Goal: Information Seeking & Learning: Learn about a topic

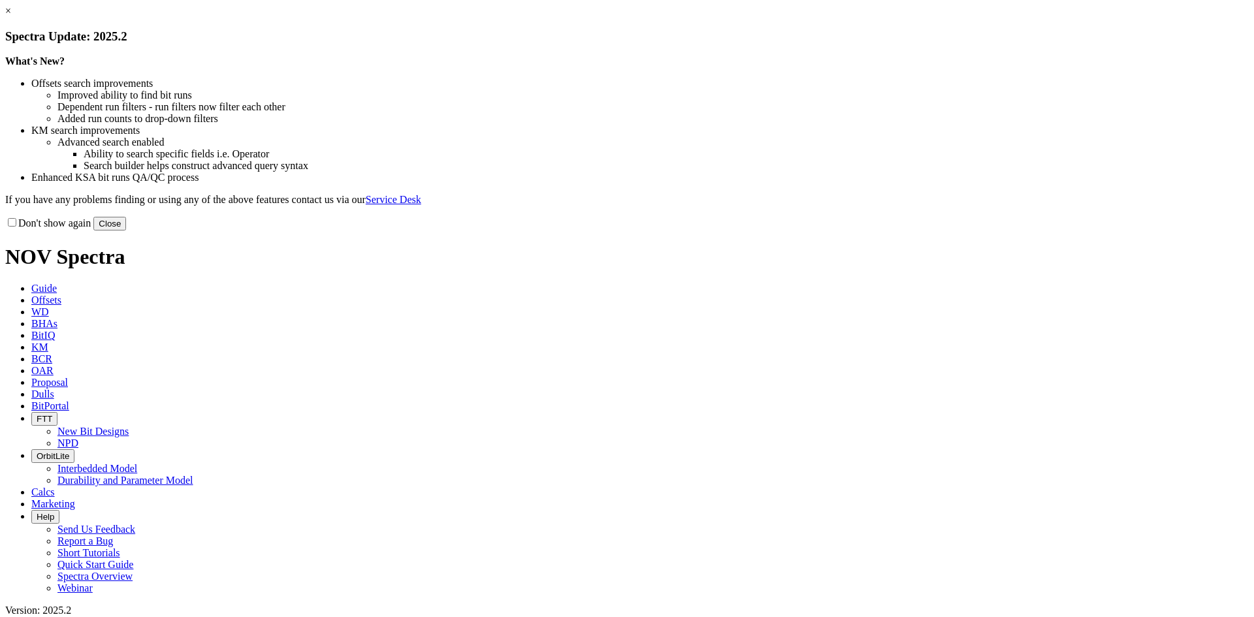
click at [11, 16] on link "×" at bounding box center [8, 10] width 6 height 11
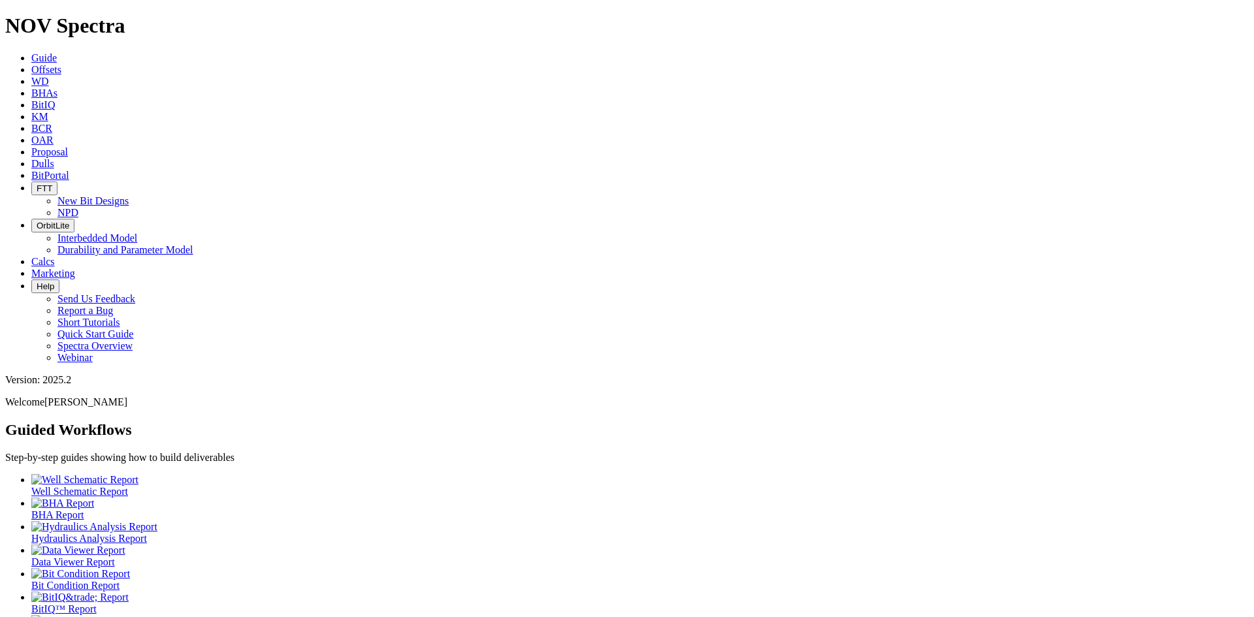
click at [61, 64] on span "Offsets" at bounding box center [46, 69] width 30 height 11
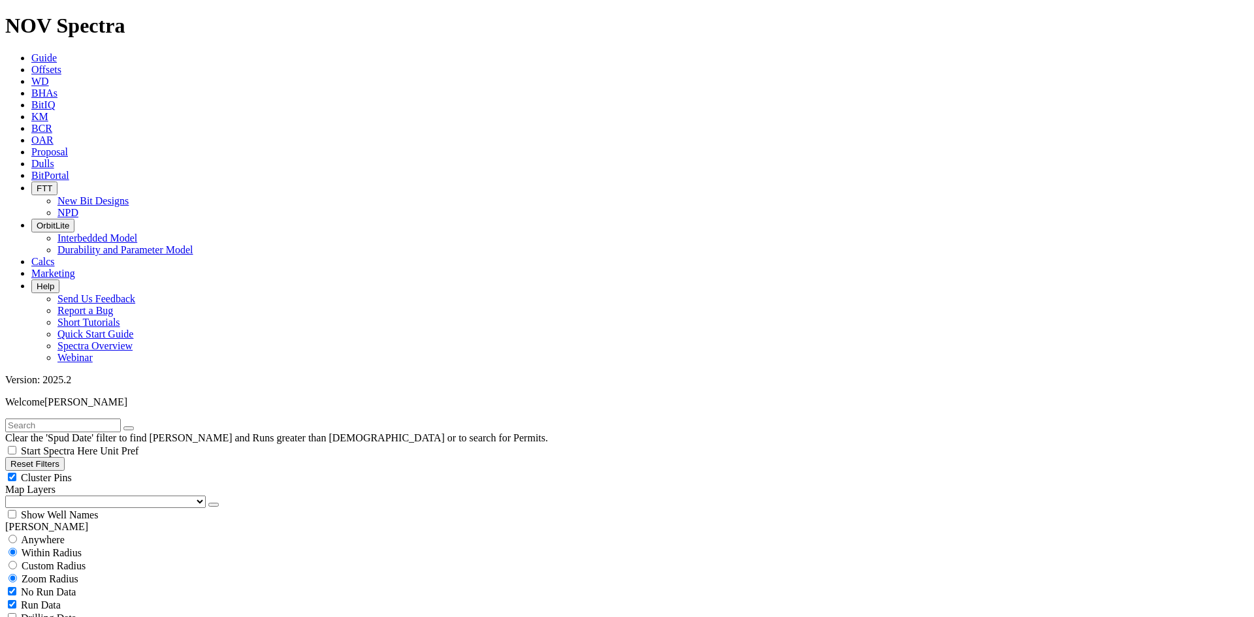
scroll to position [327, 0]
select select "8.75"
checkbox input "false"
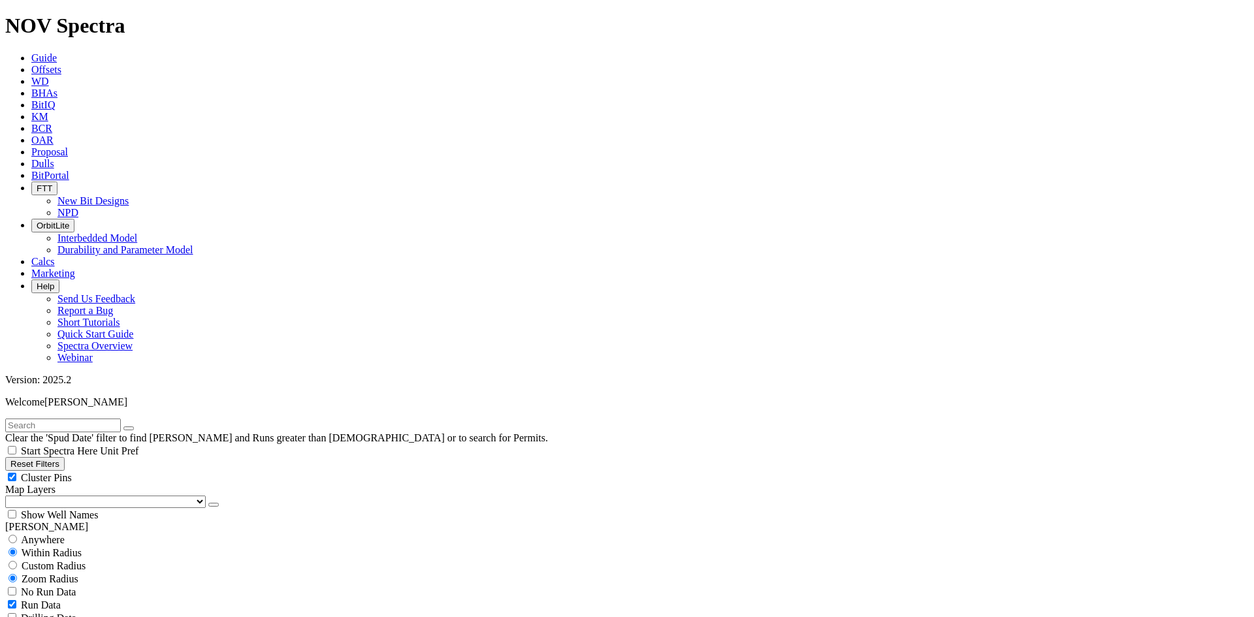
select select "? number:8.75 ?"
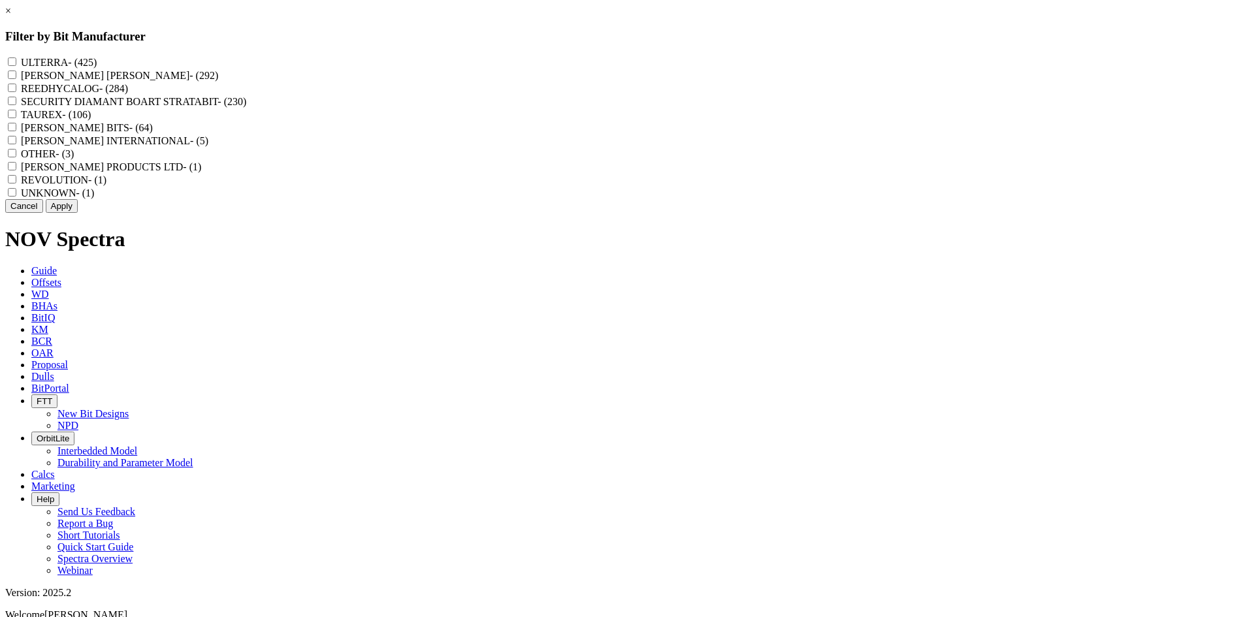
click at [128, 94] on label "REEDHYCALOG - (284)" at bounding box center [74, 88] width 107 height 11
click at [16, 92] on input "REEDHYCALOG - (284)" at bounding box center [12, 88] width 8 height 8
checkbox input "true"
click at [78, 213] on button "Apply" at bounding box center [62, 206] width 32 height 14
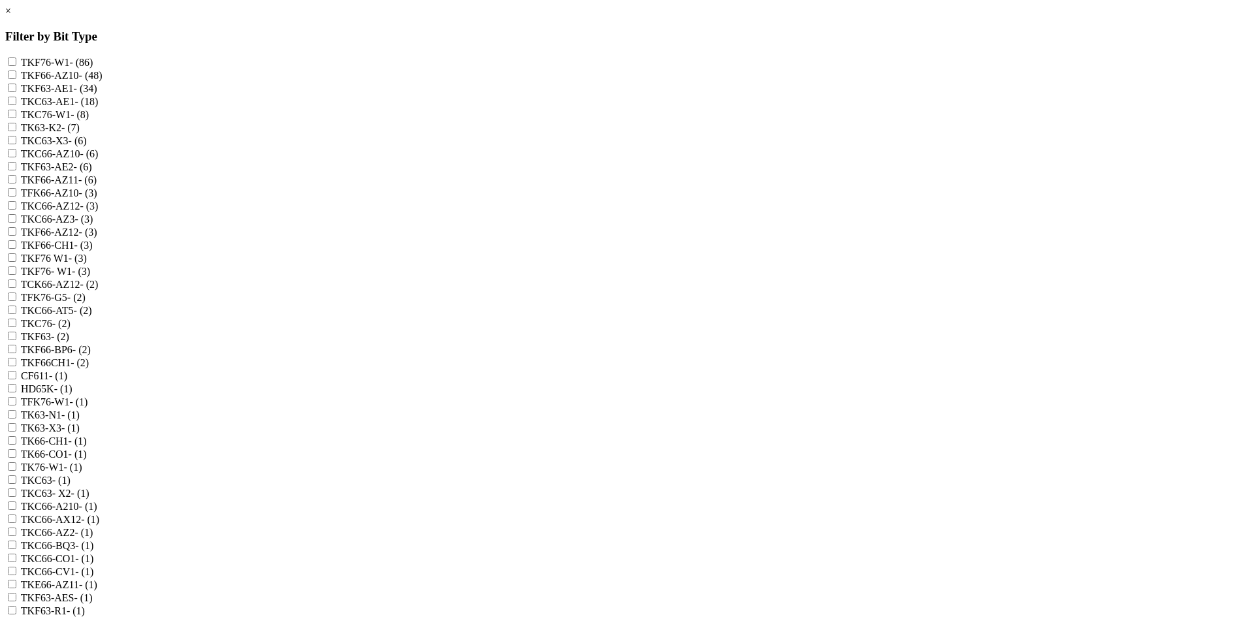
click at [11, 16] on link "×" at bounding box center [8, 10] width 6 height 11
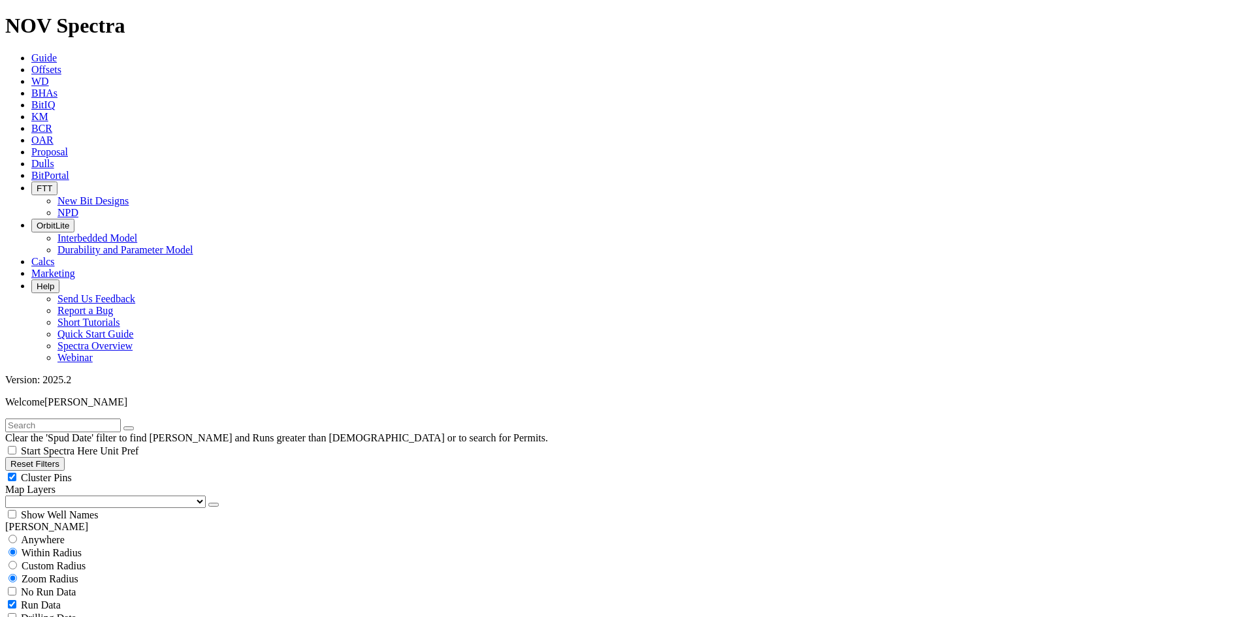
scroll to position [588, 0]
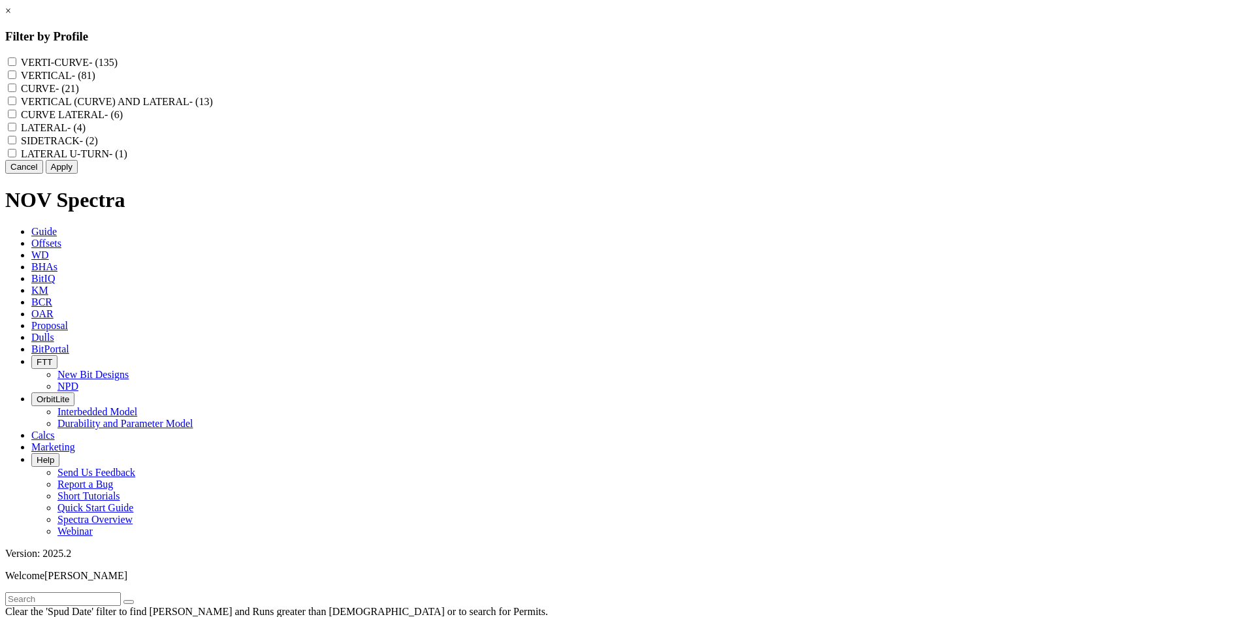
click at [123, 120] on label "CURVE LATERAL - (6)" at bounding box center [72, 114] width 102 height 11
click at [16, 118] on LATERAL "CURVE LATERAL - (6)" at bounding box center [12, 114] width 8 height 8
checkbox LATERAL "true"
click at [213, 107] on label "VERTICAL (CURVE) AND LATERAL - (13)" at bounding box center [117, 101] width 192 height 11
click at [16, 105] on LATERAL "VERTICAL (CURVE) AND LATERAL - (13)" at bounding box center [12, 101] width 8 height 8
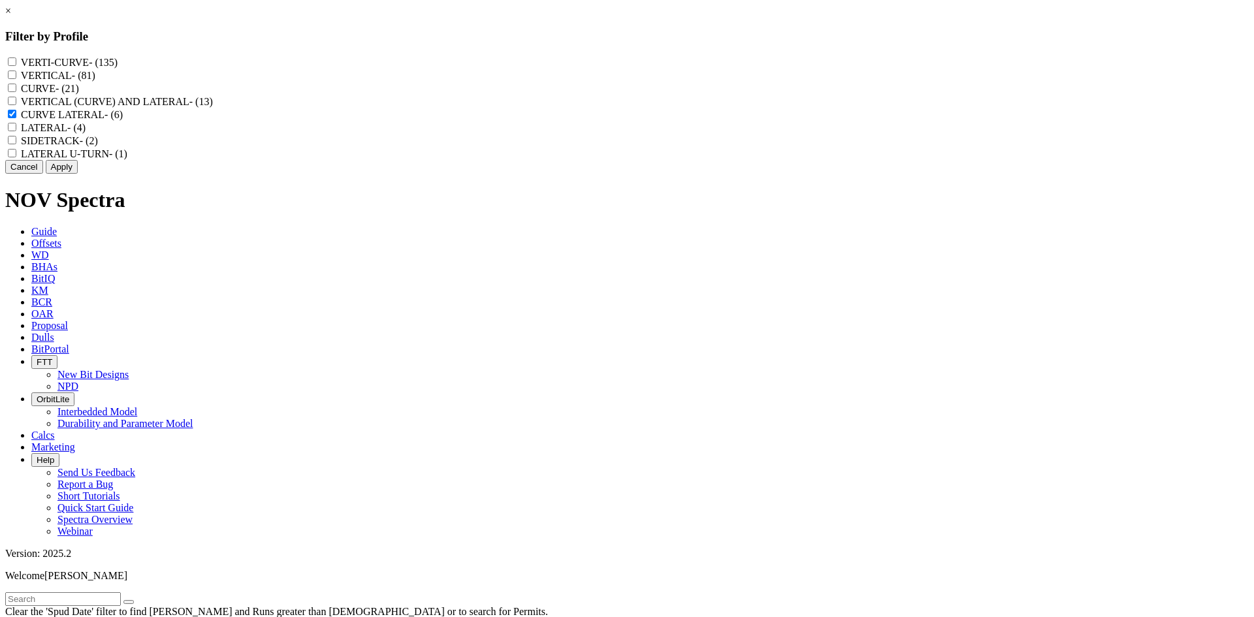
checkbox LATERAL "true"
click at [79, 94] on label "CURVE - (21)" at bounding box center [50, 88] width 58 height 11
click at [16, 92] on input "CURVE - (21)" at bounding box center [12, 88] width 8 height 8
checkbox input "true"
click at [78, 174] on button "Apply" at bounding box center [62, 167] width 32 height 14
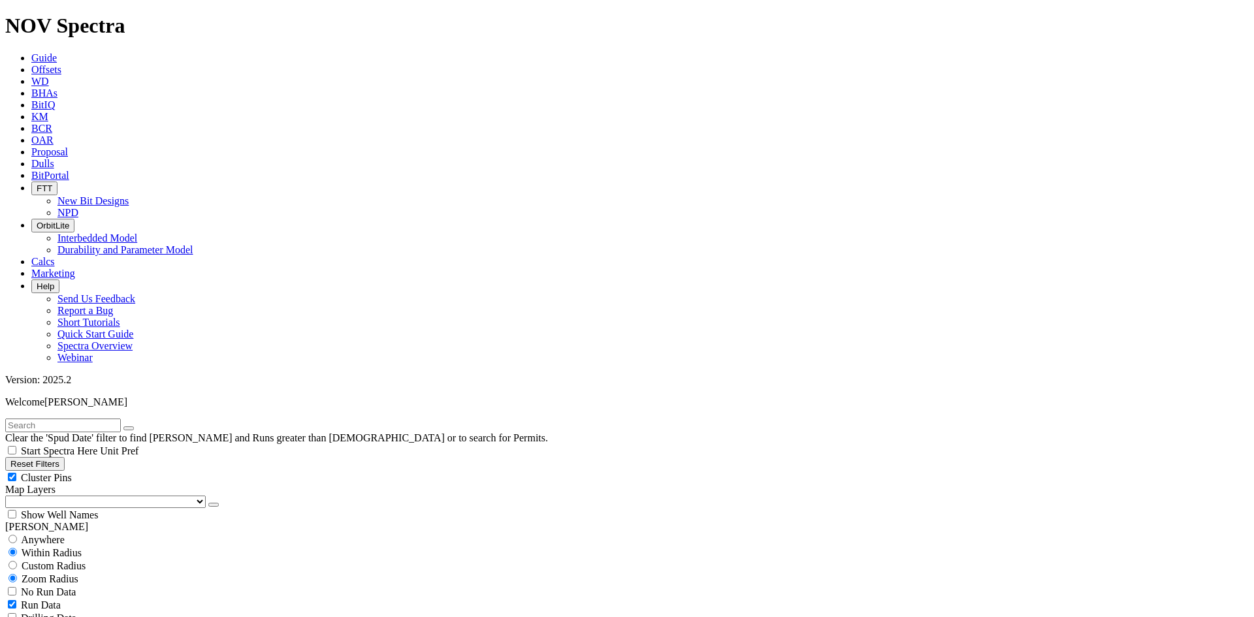
scroll to position [523, 0]
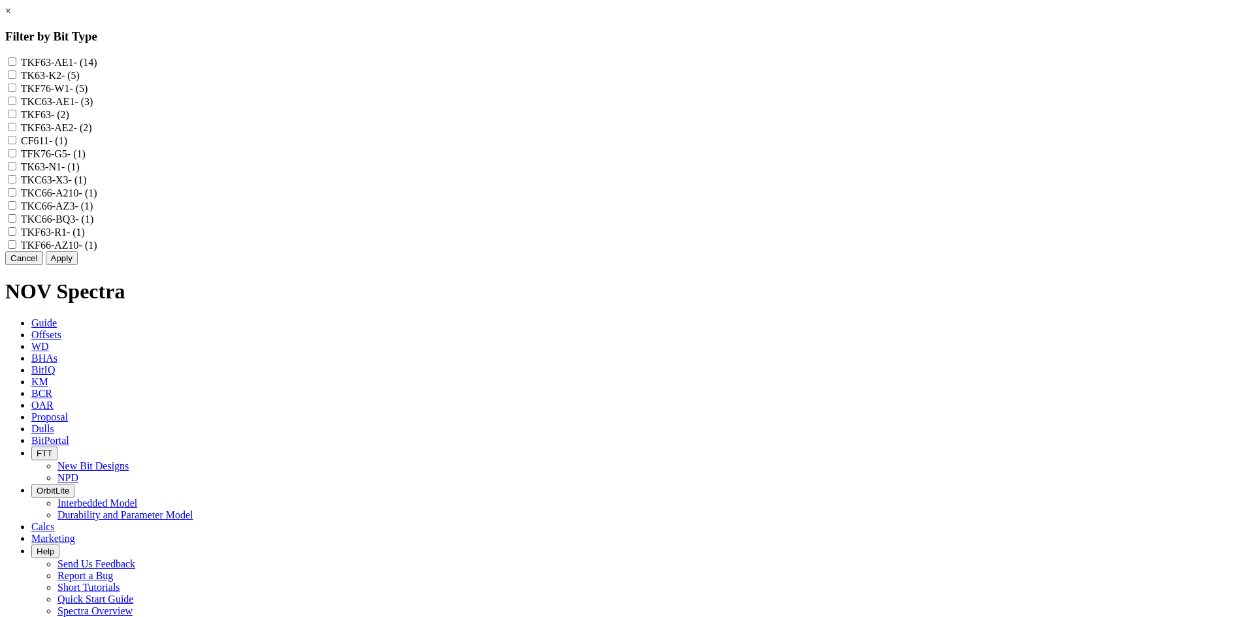
click at [97, 57] on label "TKF63-AE1 - (14)" at bounding box center [59, 62] width 76 height 11
click at [16, 57] on input "TKF63-AE1 - (14)" at bounding box center [12, 61] width 8 height 8
checkbox input "true"
click at [93, 107] on label "TKC63-AE1 - (3)" at bounding box center [57, 101] width 73 height 11
click at [16, 105] on input "TKC63-AE1 - (3)" at bounding box center [12, 101] width 8 height 8
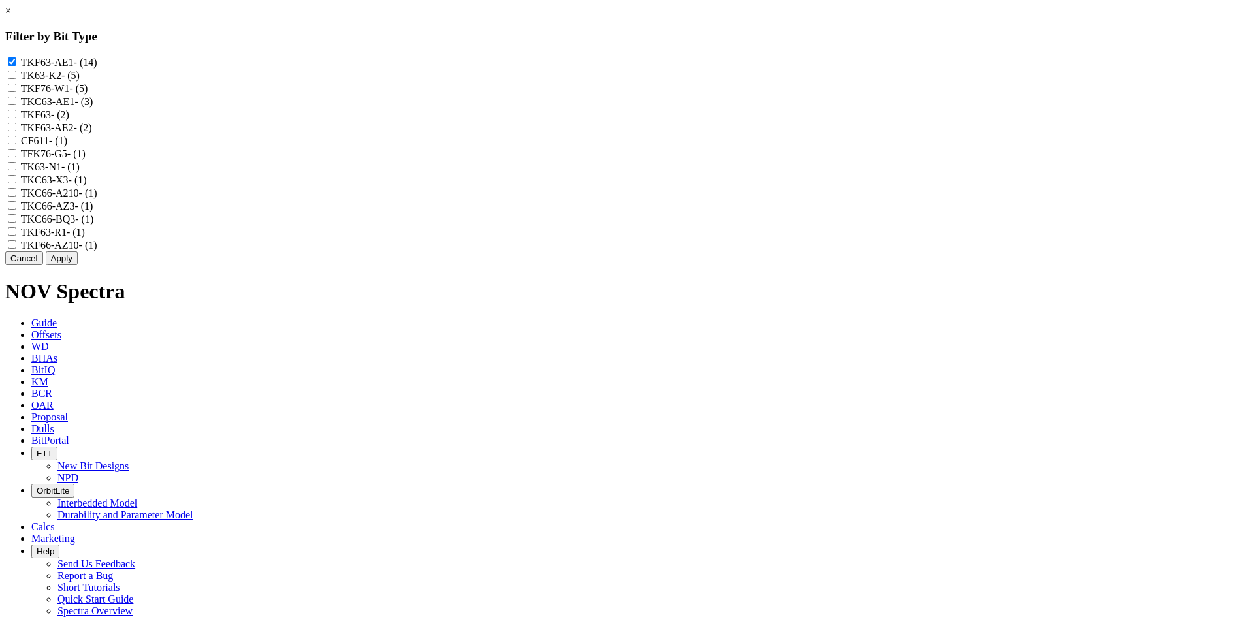
checkbox input "true"
drag, startPoint x: 583, startPoint y: 152, endPoint x: 583, endPoint y: 163, distance: 11.8
click at [92, 133] on label "TKF63-AE2 - (2)" at bounding box center [56, 127] width 71 height 11
click at [16, 131] on input "TKF63-AE2 - (2)" at bounding box center [12, 127] width 8 height 8
checkbox input "true"
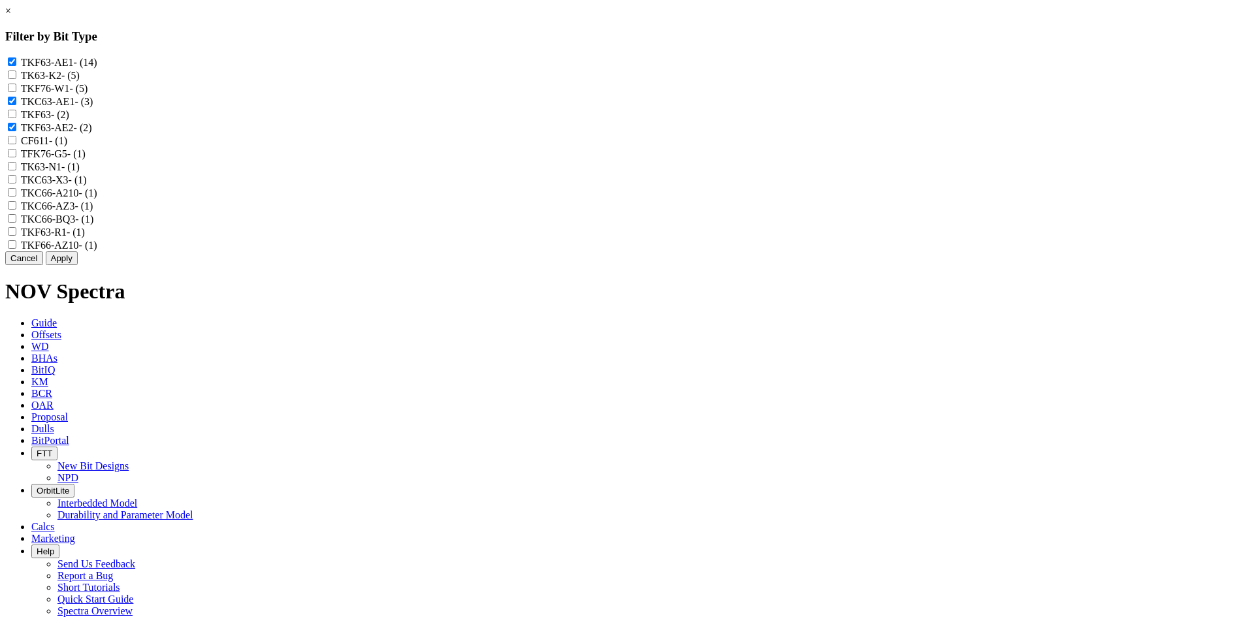
click at [78, 265] on button "Apply" at bounding box center [62, 258] width 32 height 14
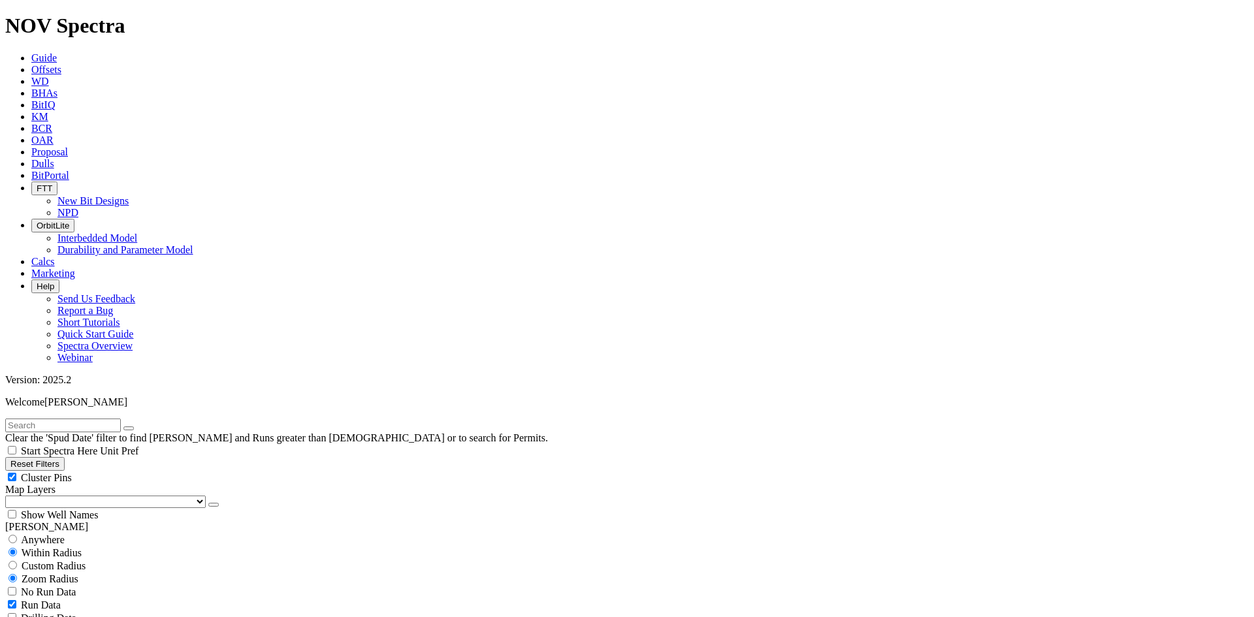
scroll to position [523, 0]
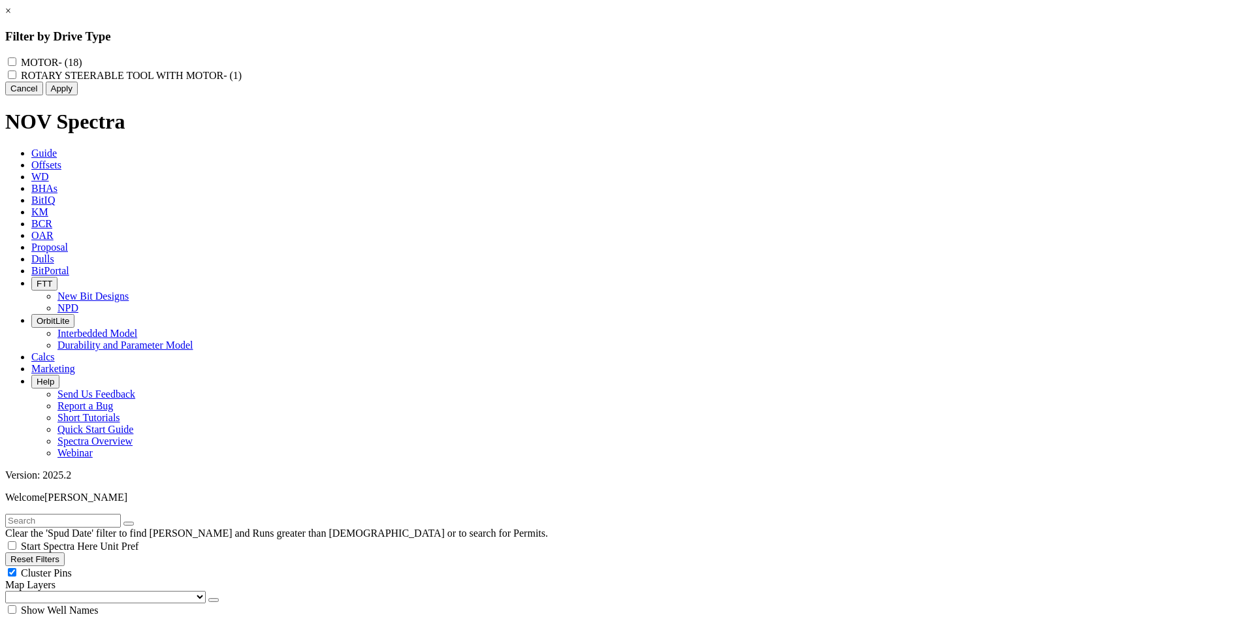
click at [16, 79] on MOTOR "ROTARY STEERABLE TOOL WITH MOTOR - (1)" at bounding box center [12, 75] width 8 height 8
checkbox MOTOR "true"
click at [78, 95] on button "Apply" at bounding box center [62, 89] width 32 height 14
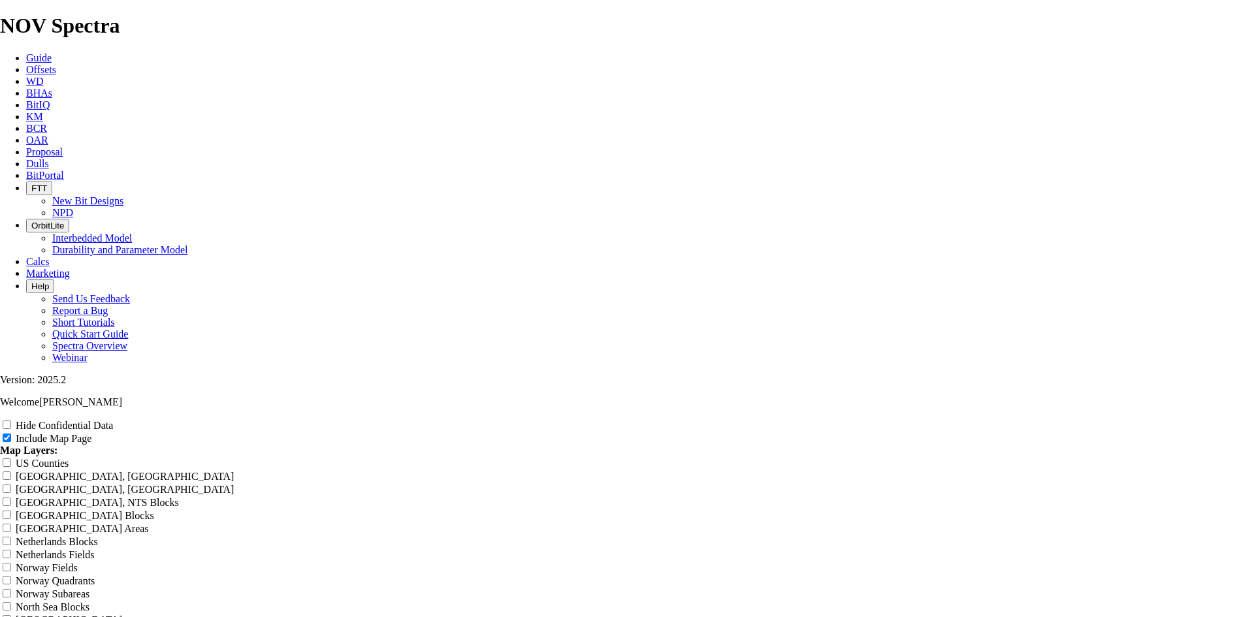
click at [113, 420] on label "Hide Confidential Data" at bounding box center [64, 425] width 97 height 11
click at [11, 421] on input "Hide Confidential Data" at bounding box center [7, 425] width 8 height 8
checkbox input "true"
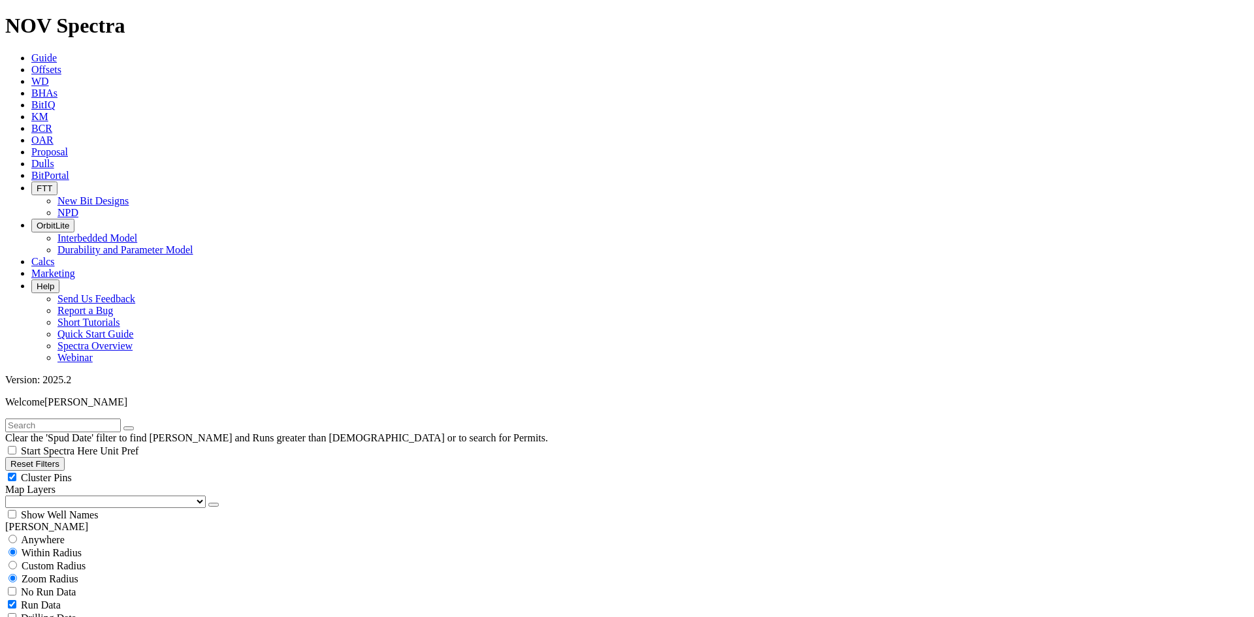
scroll to position [523, 0]
select select
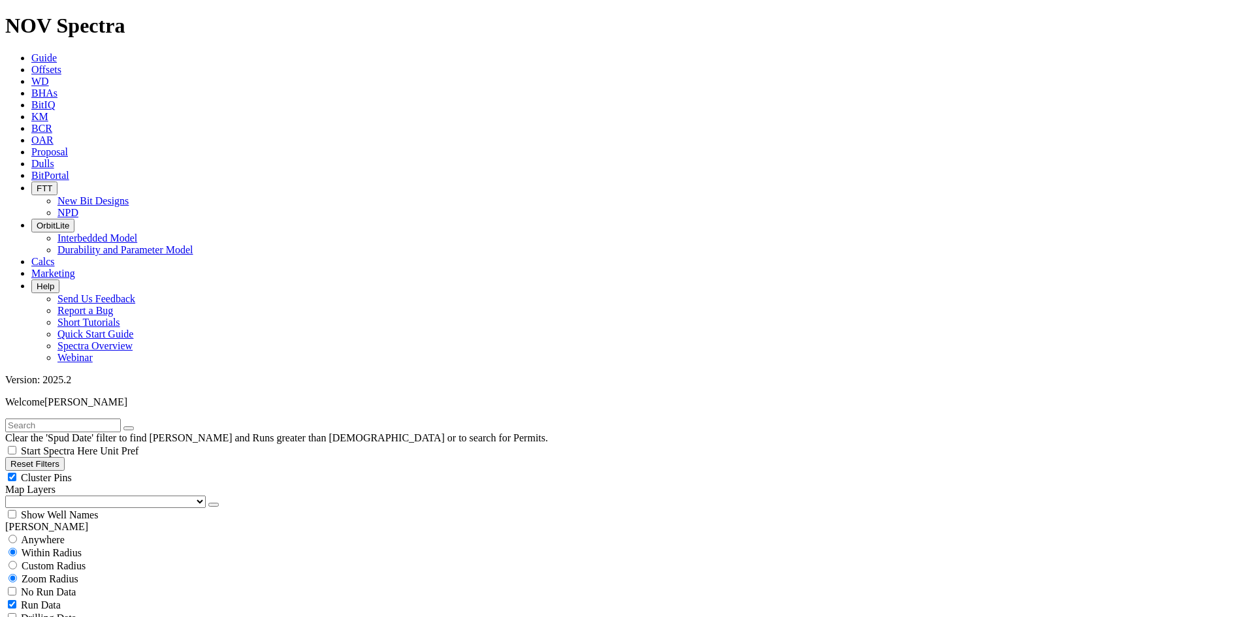
select select
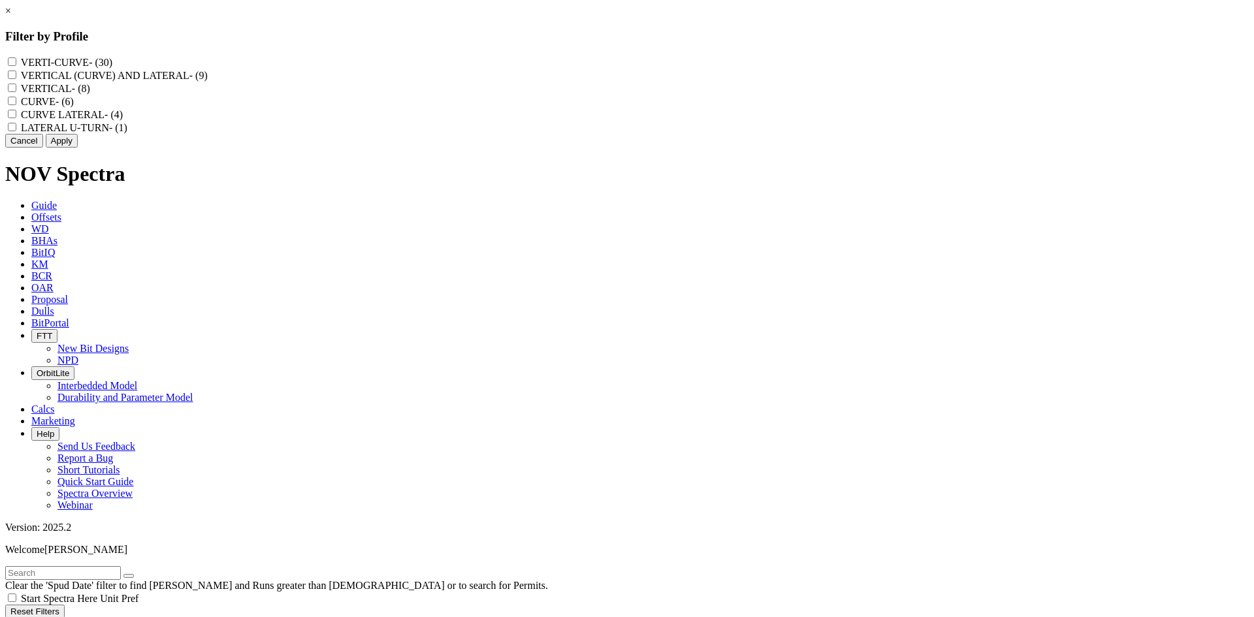
click at [123, 120] on label "CURVE LATERAL - (4)" at bounding box center [72, 114] width 102 height 11
click at [16, 118] on LATERAL "CURVE LATERAL - (4)" at bounding box center [12, 114] width 8 height 8
checkbox LATERAL "true"
click at [74, 107] on label "CURVE - (6)" at bounding box center [47, 101] width 53 height 11
click at [16, 105] on input "CURVE - (6)" at bounding box center [12, 101] width 8 height 8
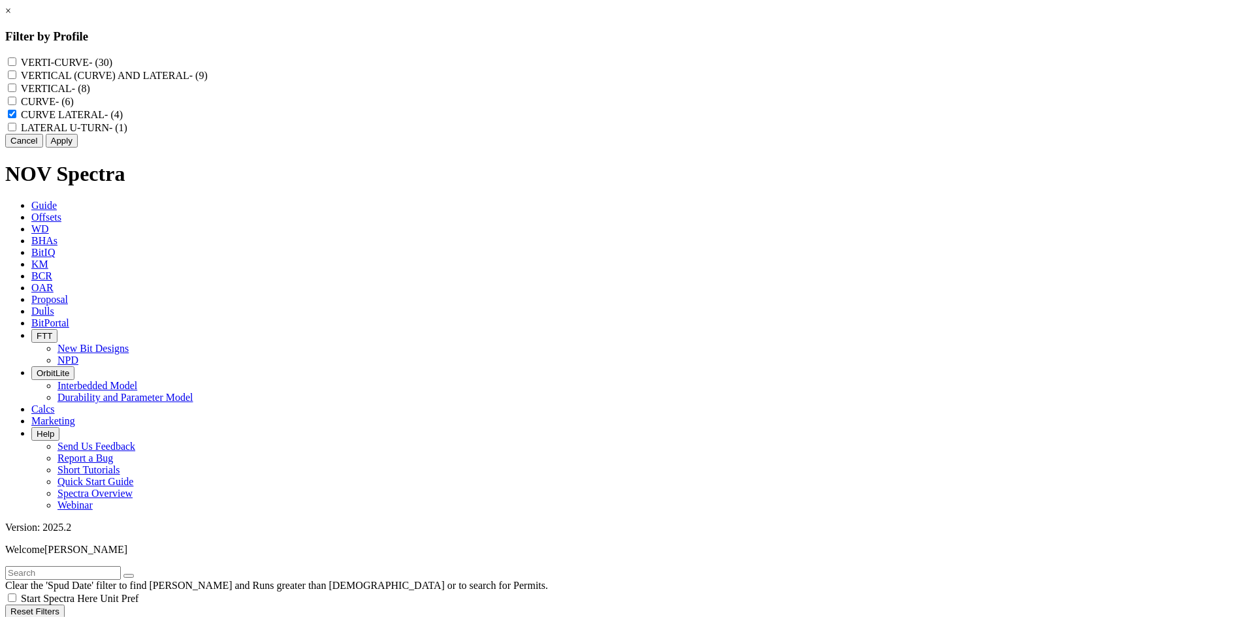
checkbox input "true"
click at [208, 78] on label "VERTICAL (CURVE) AND LATERAL - (9)" at bounding box center [114, 75] width 187 height 11
click at [16, 78] on LATERAL "VERTICAL (CURVE) AND LATERAL - (9)" at bounding box center [12, 75] width 8 height 8
click at [208, 77] on label "VERTICAL (CURVE) AND LATERAL - (9)" at bounding box center [114, 75] width 187 height 11
click at [16, 77] on LATERAL "VERTICAL (CURVE) AND LATERAL - (9)" at bounding box center [12, 75] width 8 height 8
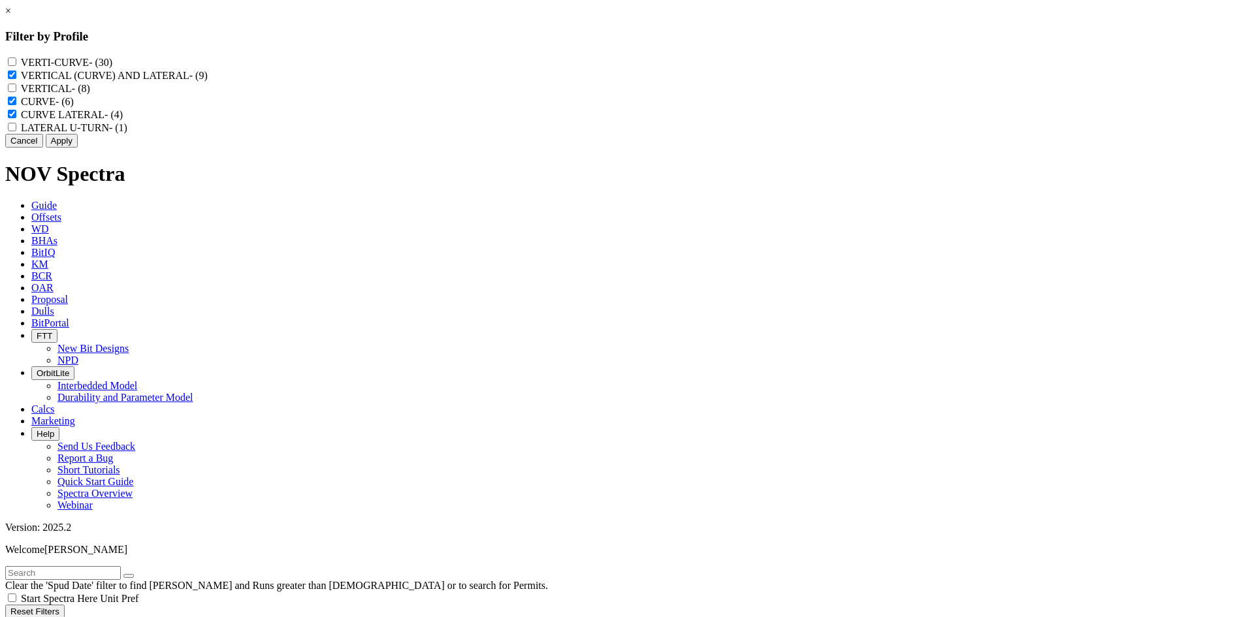
checkbox LATERAL "false"
click at [78, 148] on button "Apply" at bounding box center [62, 141] width 32 height 14
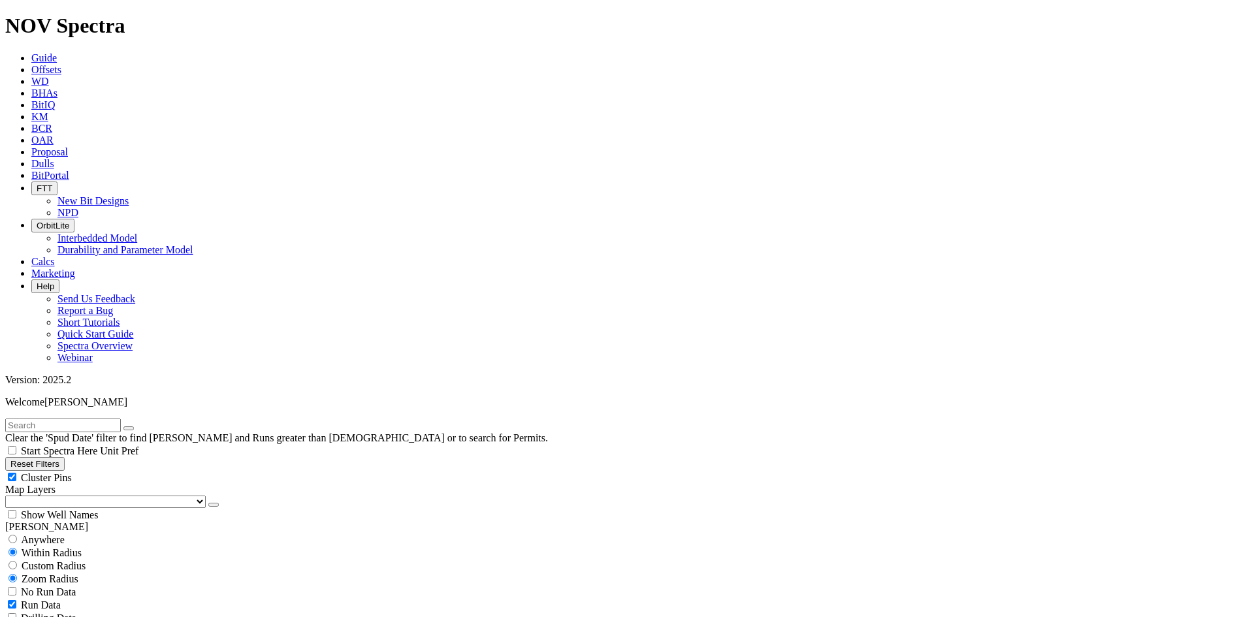
click at [72, 472] on span "Cluster Pins" at bounding box center [46, 477] width 51 height 11
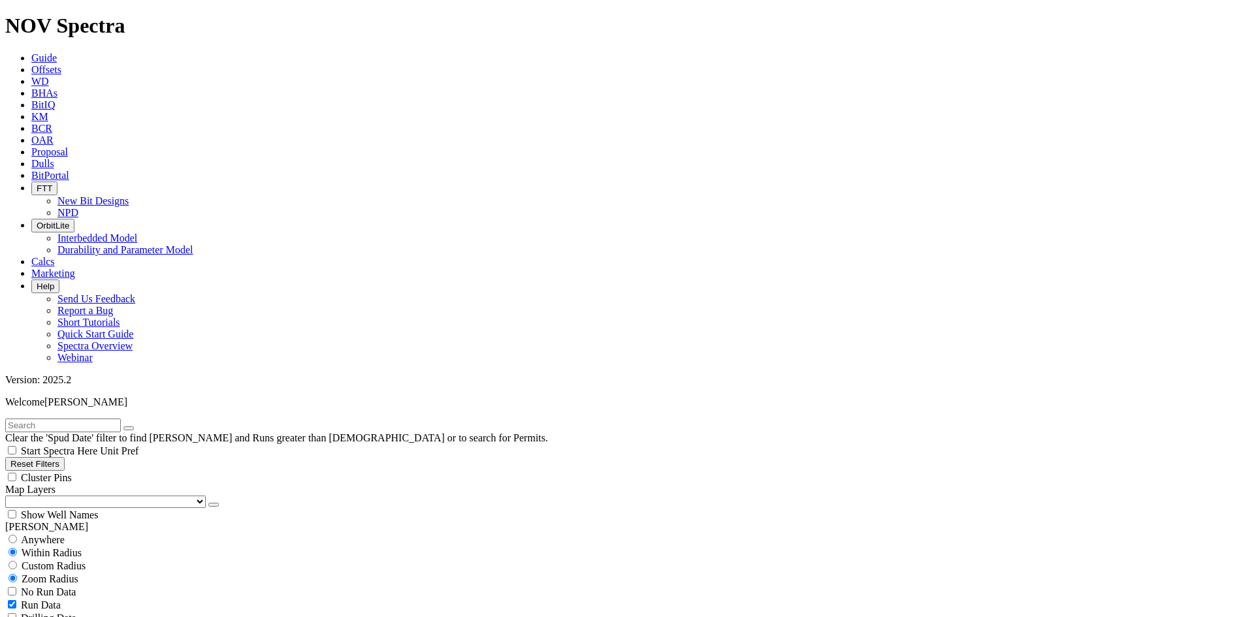
checkbox input "false"
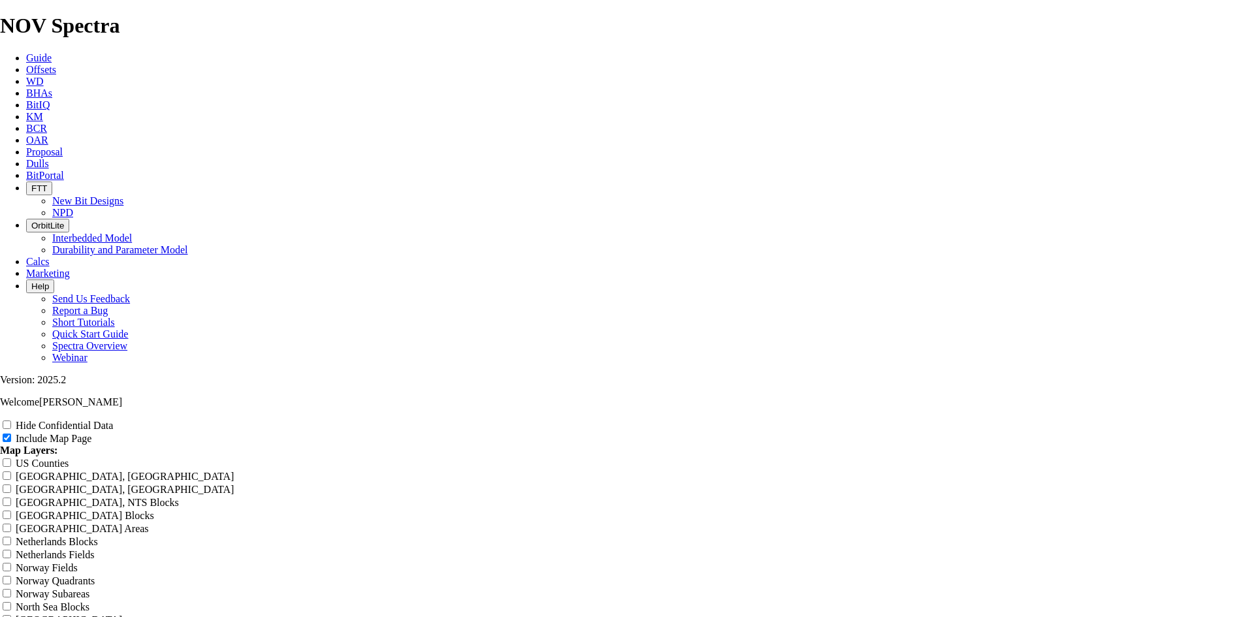
click at [1139, 419] on div "Hide Confidential Data" at bounding box center [627, 425] width 1254 height 13
click at [11, 421] on input "Hide Confidential Data" at bounding box center [7, 425] width 8 height 8
click at [113, 420] on label "Hide Confidential Data" at bounding box center [64, 425] width 97 height 11
click at [11, 421] on input "Hide Confidential Data" at bounding box center [7, 425] width 8 height 8
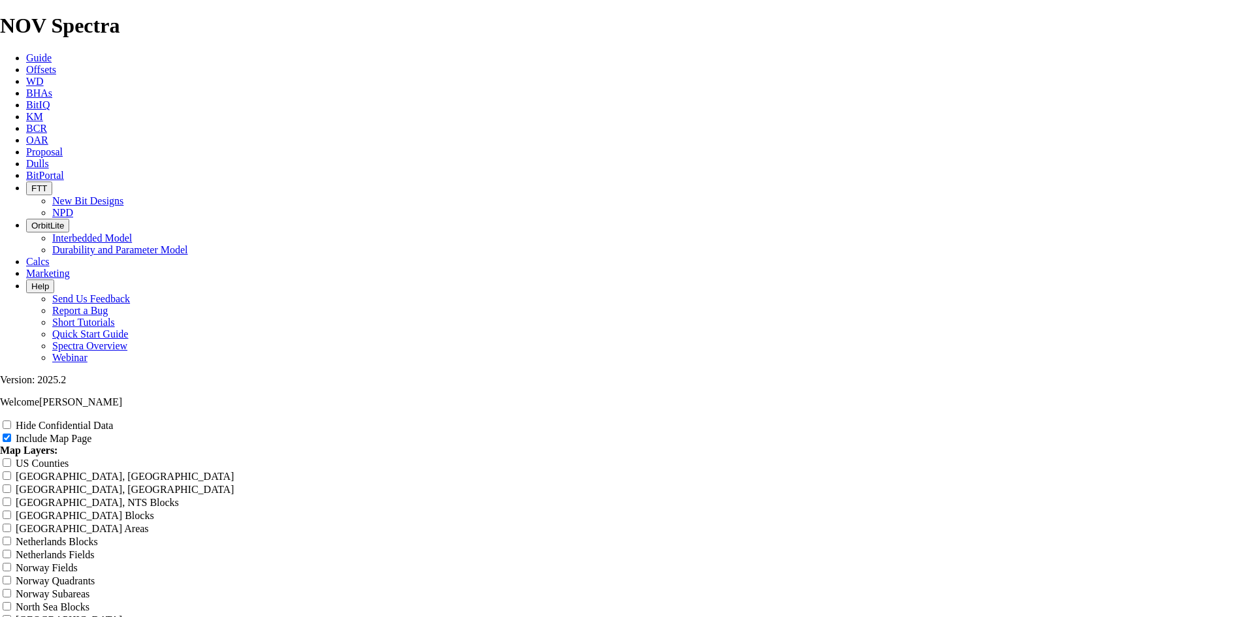
checkbox input "true"
drag, startPoint x: 737, startPoint y: 97, endPoint x: 239, endPoint y: 133, distance: 499.8
type input "8"
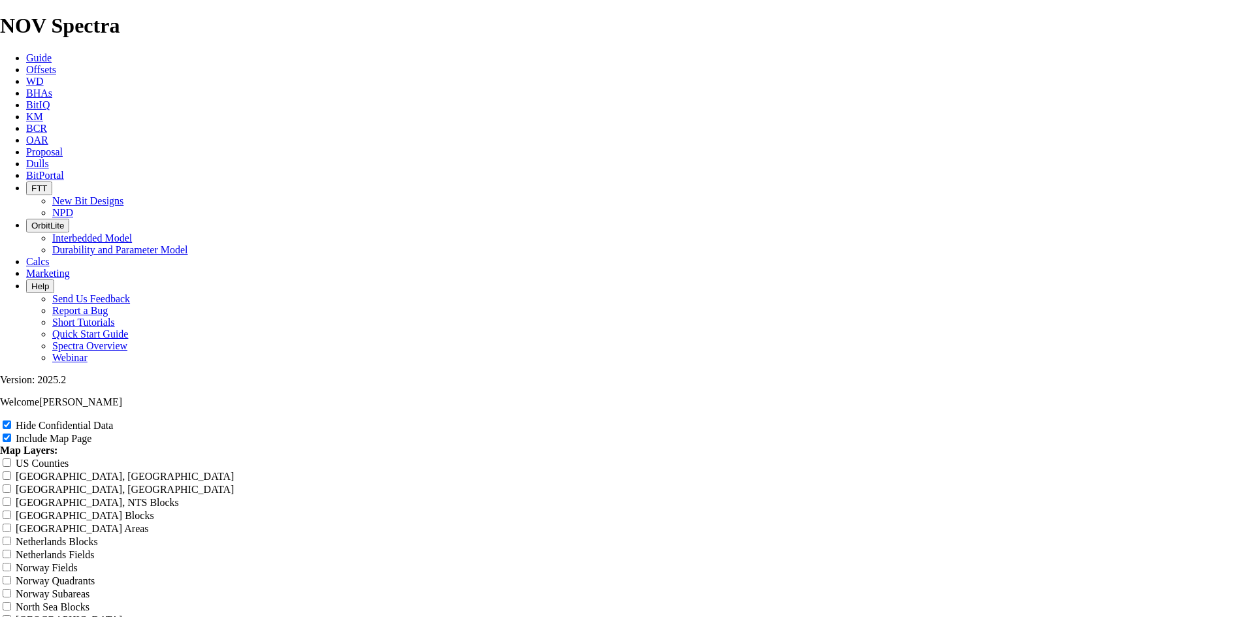
type input "8"
type input "8."
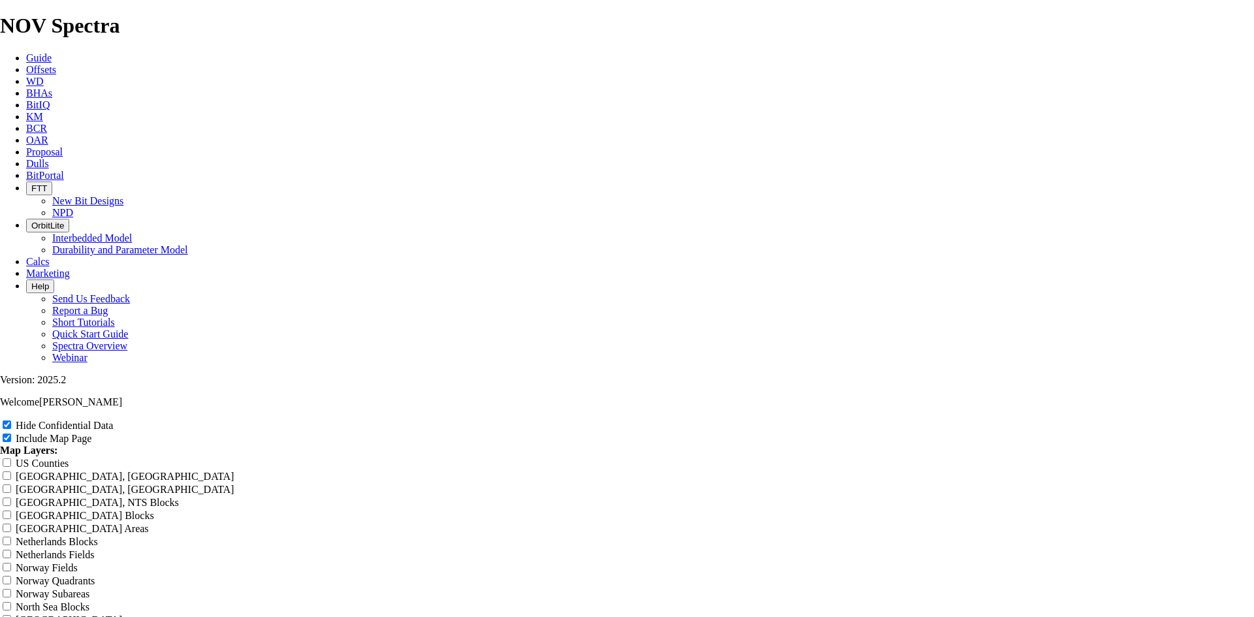
type input "8."
type input "8.7"
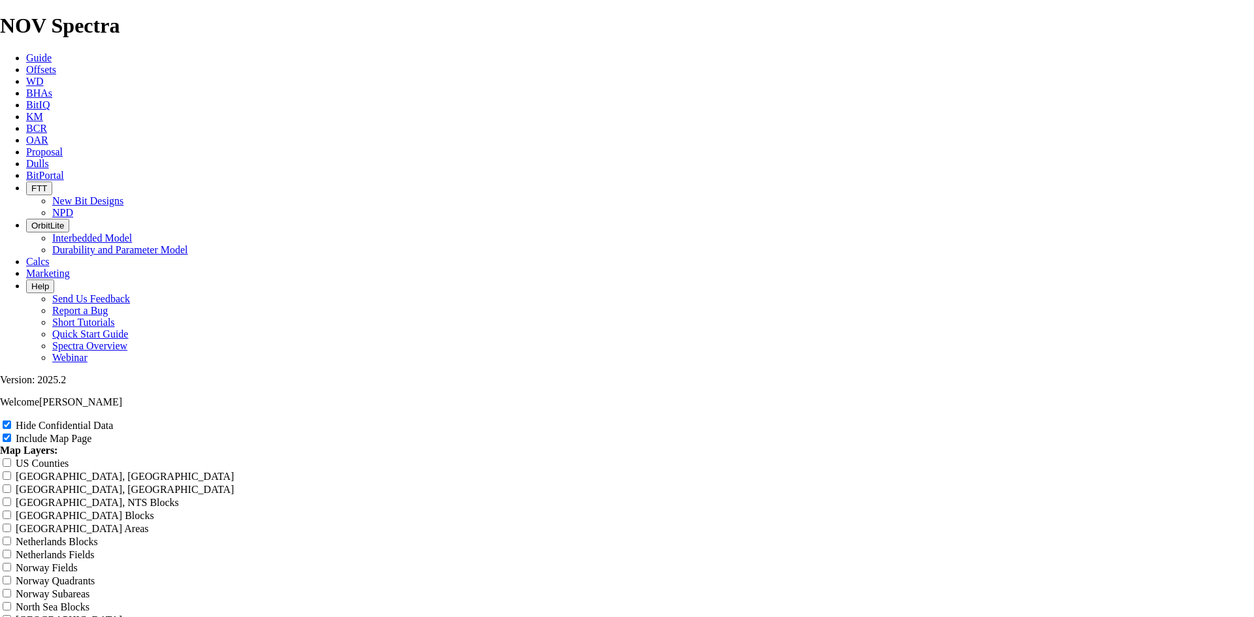
type input "8.7"
type input "8.75"
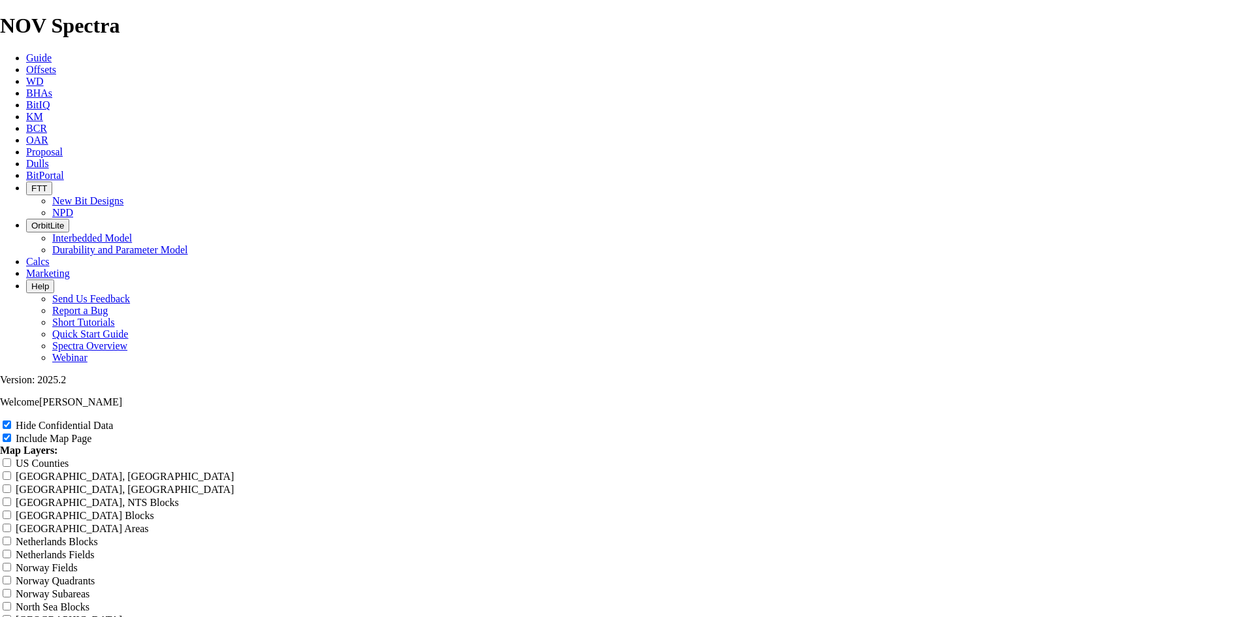
type input "8.75"
type input "8.75 T"
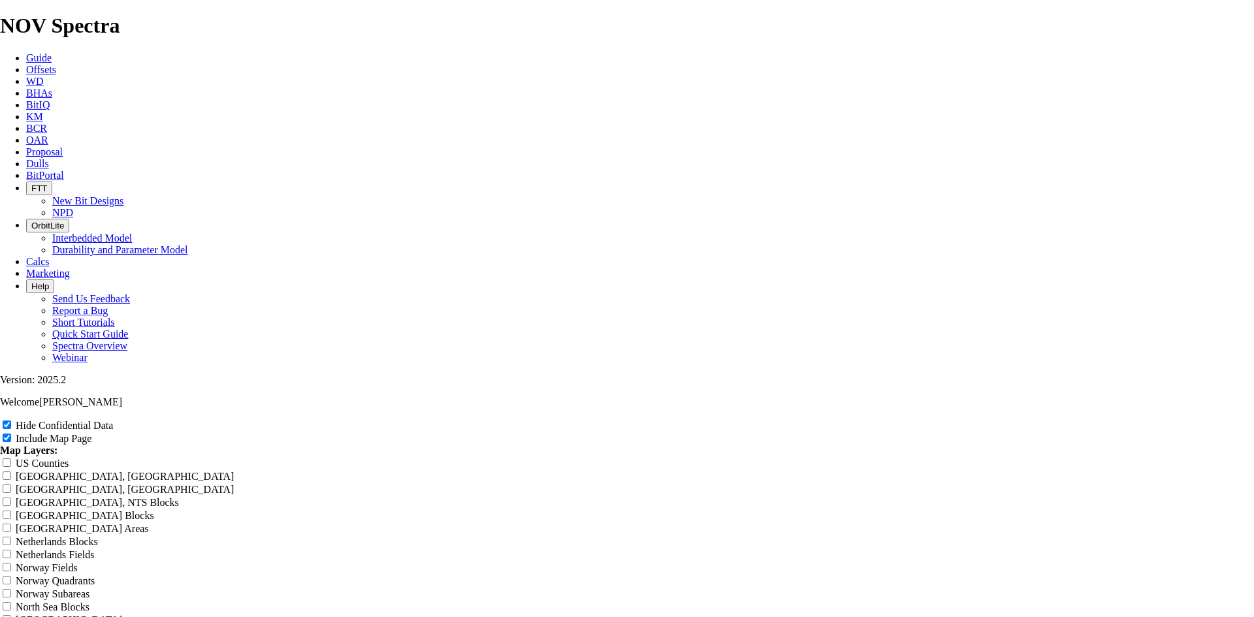
type input "8.75 T"
type input "8.75 TK"
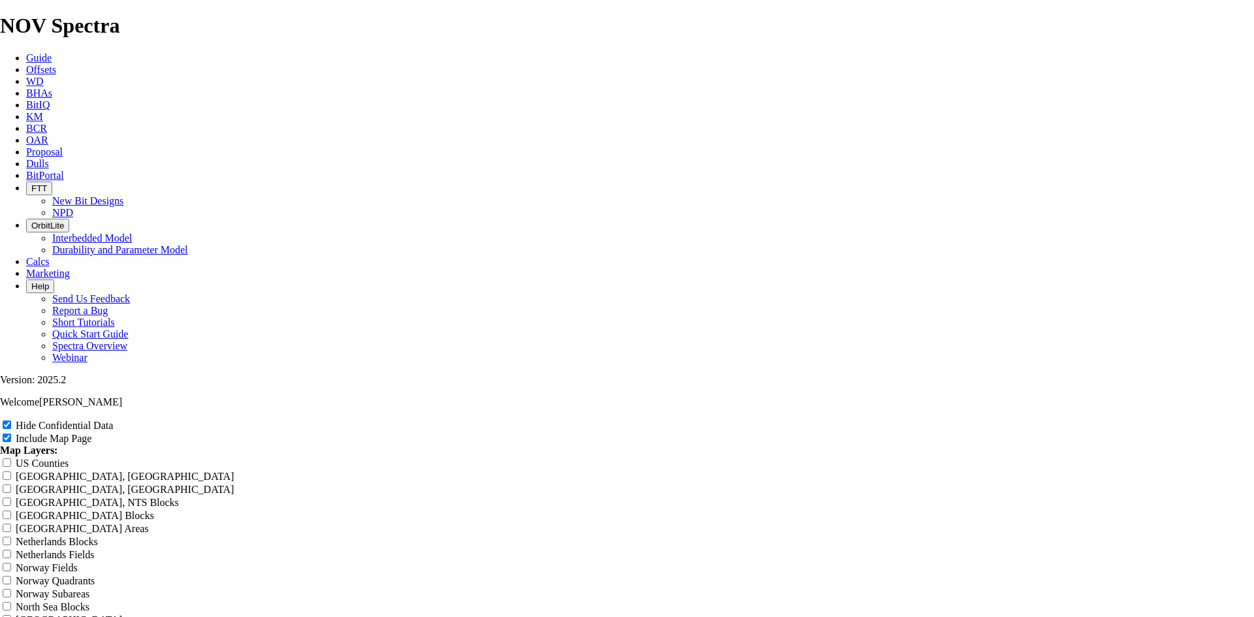
type input "8.75 TK"
type input "8.75 TKF"
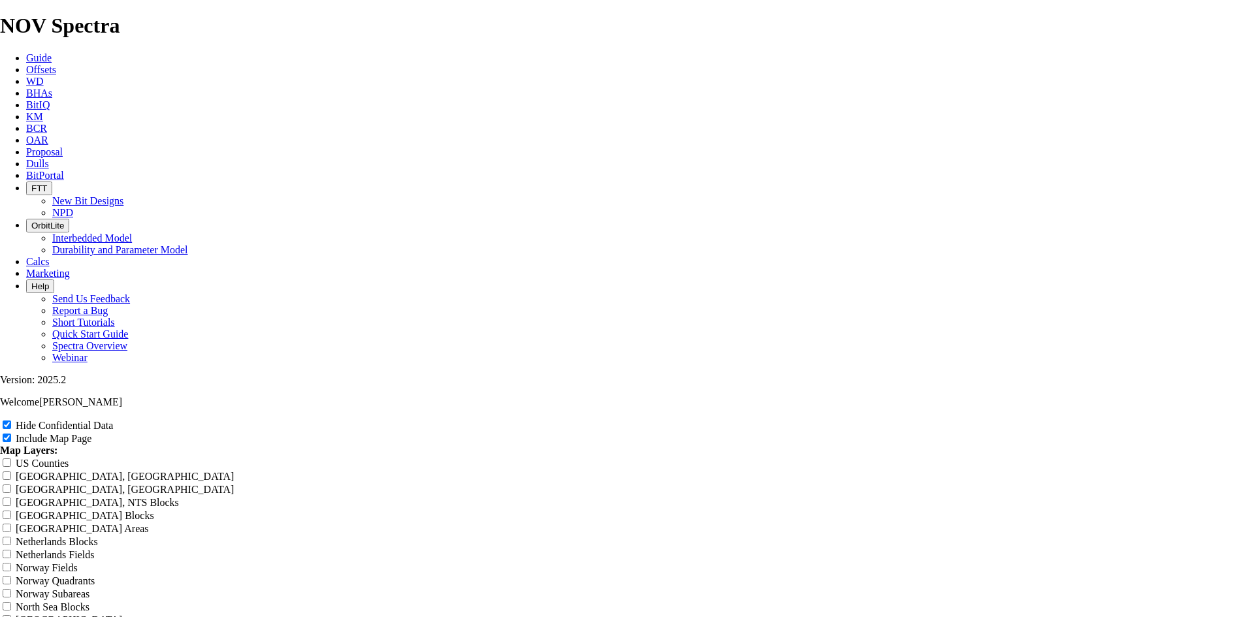
type input "8.75 TKF"
type input "8.75 TKF6"
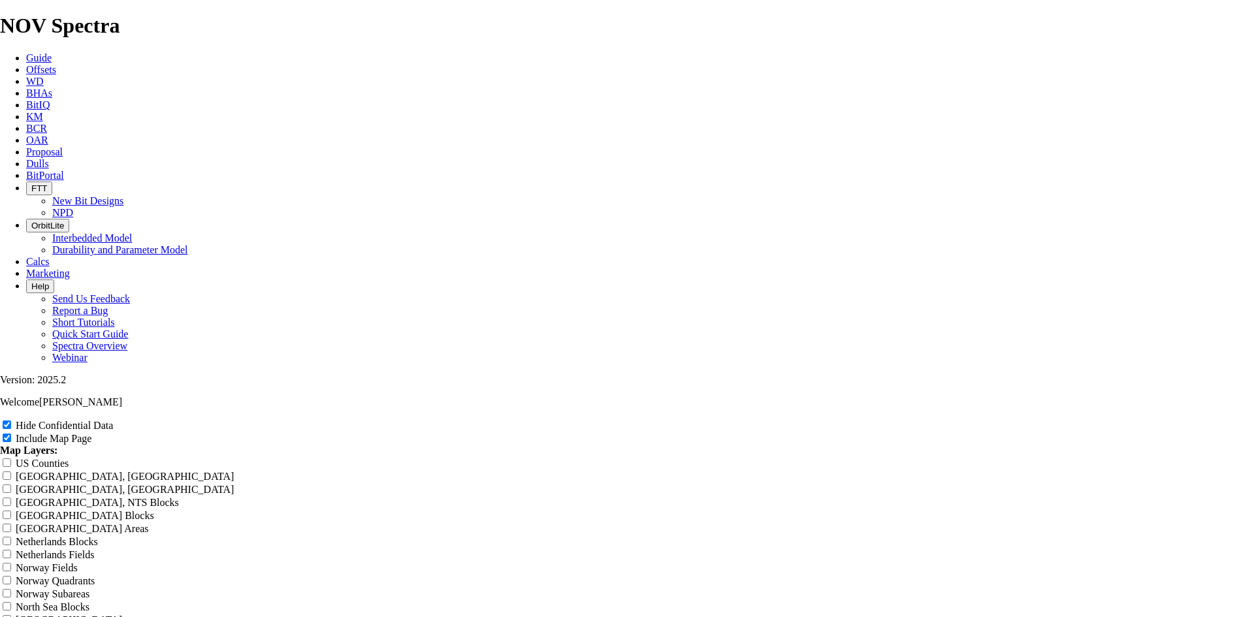
type input "8.75 TKF6"
type input "8.75 TKF63"
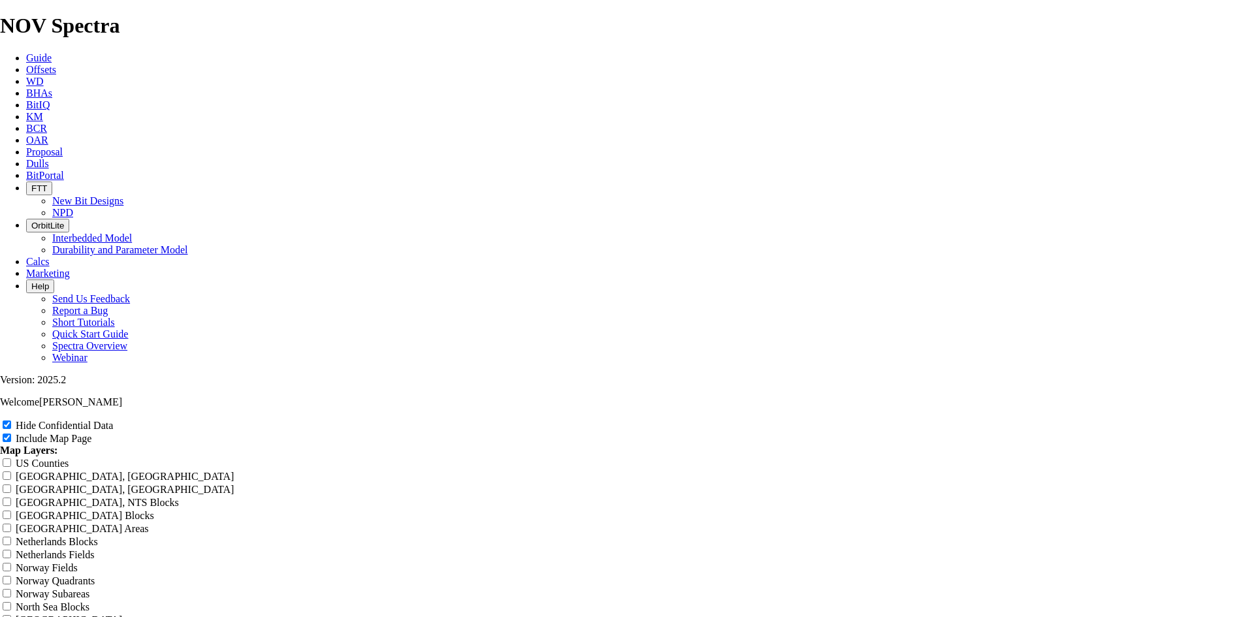
type input "8.75 TKF63"
type input "8.75 TKF63 A"
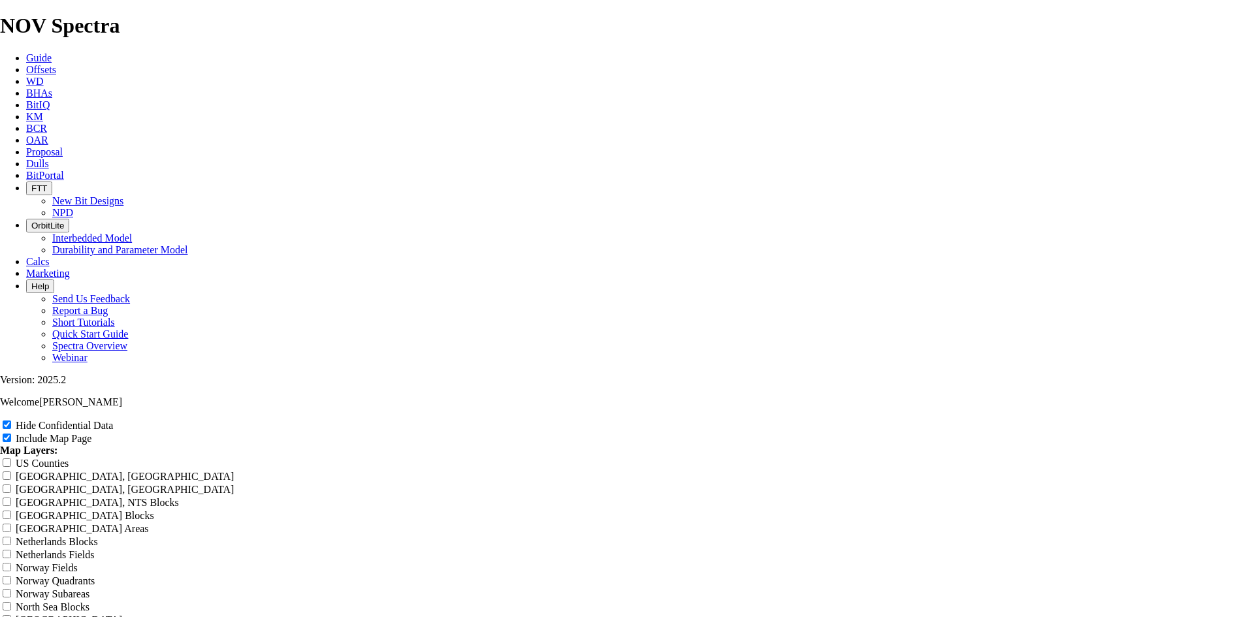
type input "8.75 TKF63 A"
type input "8.75 TKF63 AE"
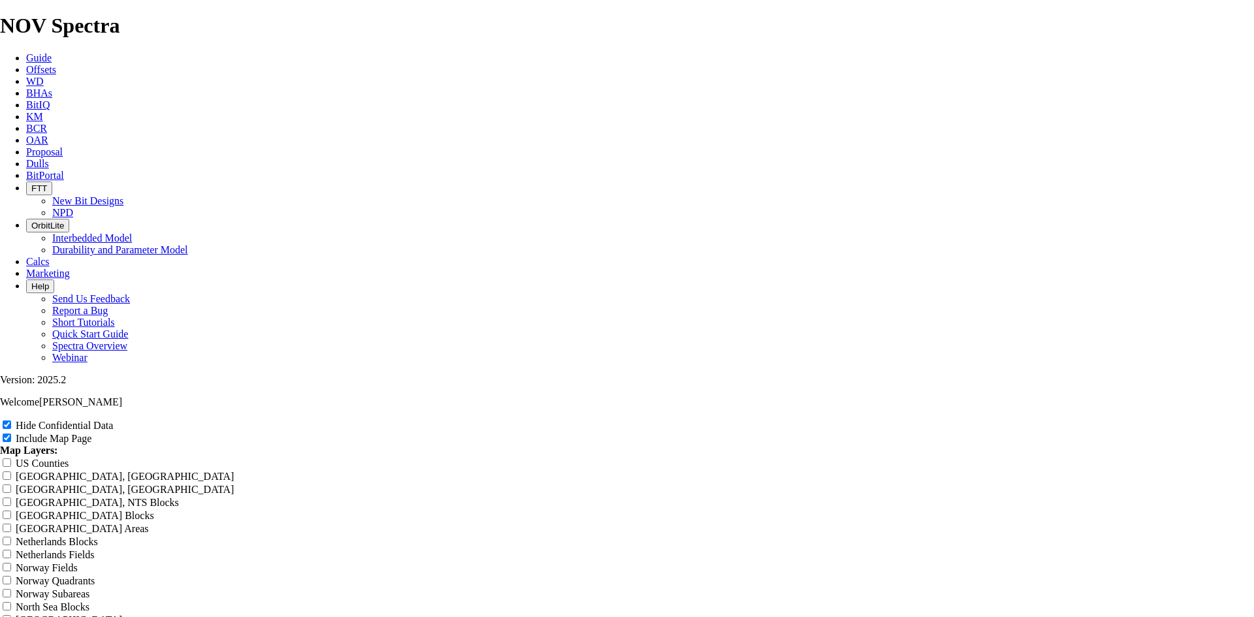
type input "8.75 TKF63 AE"
type input "8.75 TKF63 AE C"
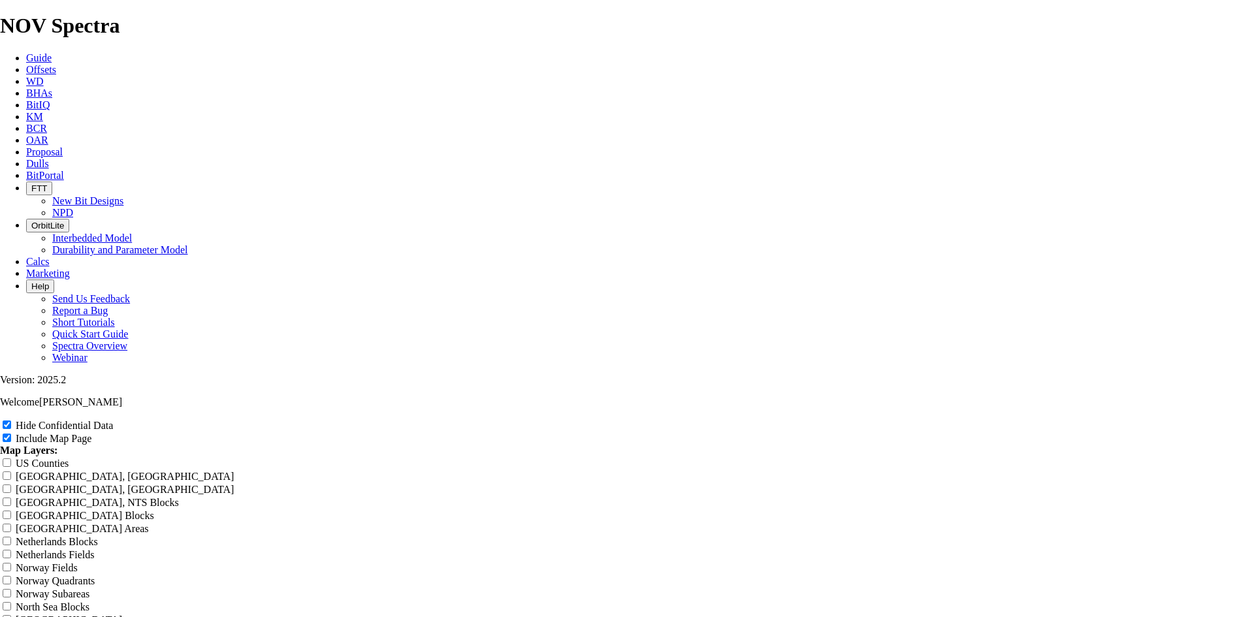
type input "8.75 TKF63 AE C"
type input "8.75 TKF63 AE C-"
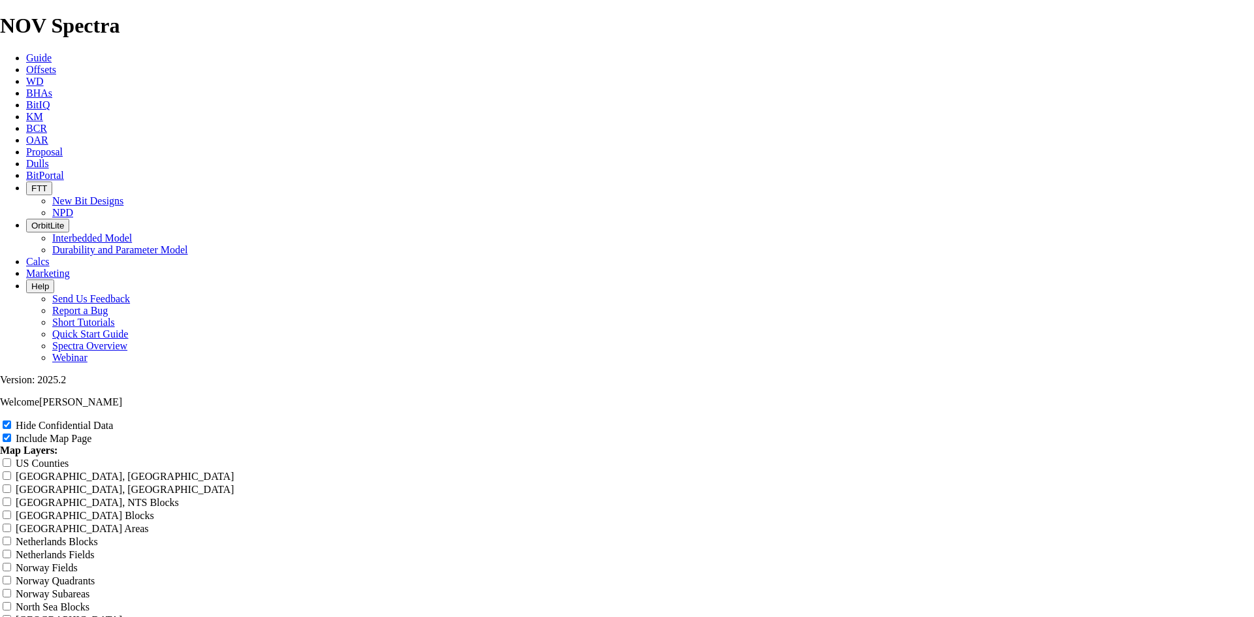
type input "8.75 TKF63 AE C-"
type input "8.75 TKF63 AE C-L"
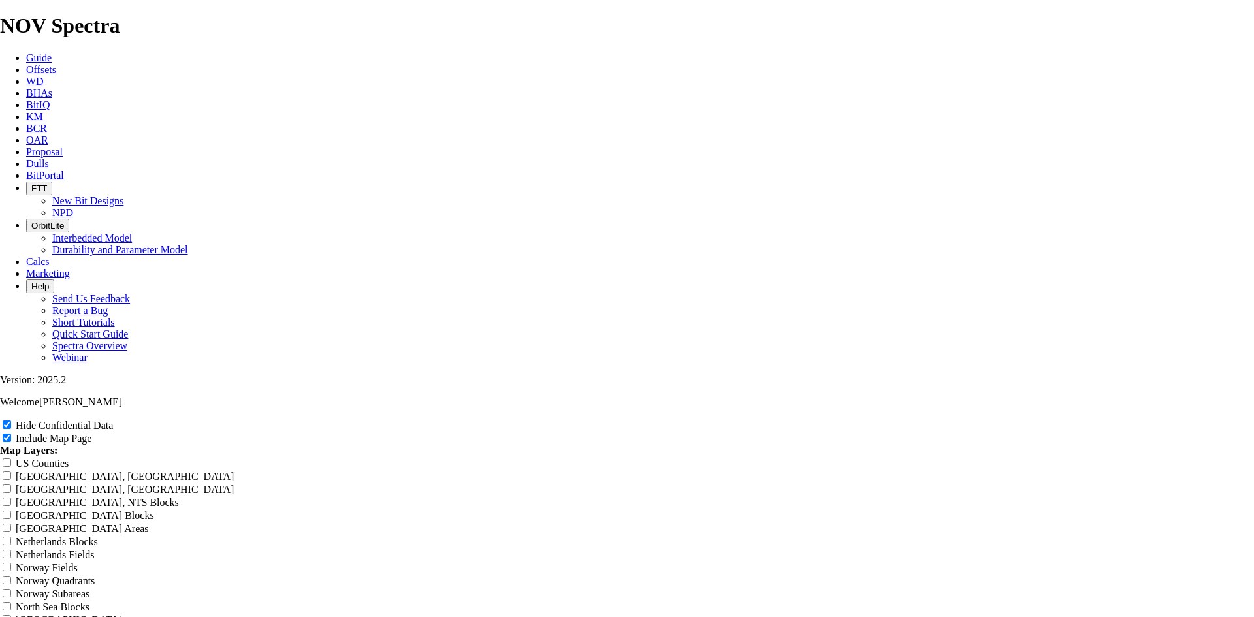
type input "8.75 TKF63 AE C-L"
drag, startPoint x: 702, startPoint y: 89, endPoint x: 519, endPoint y: 85, distance: 182.9
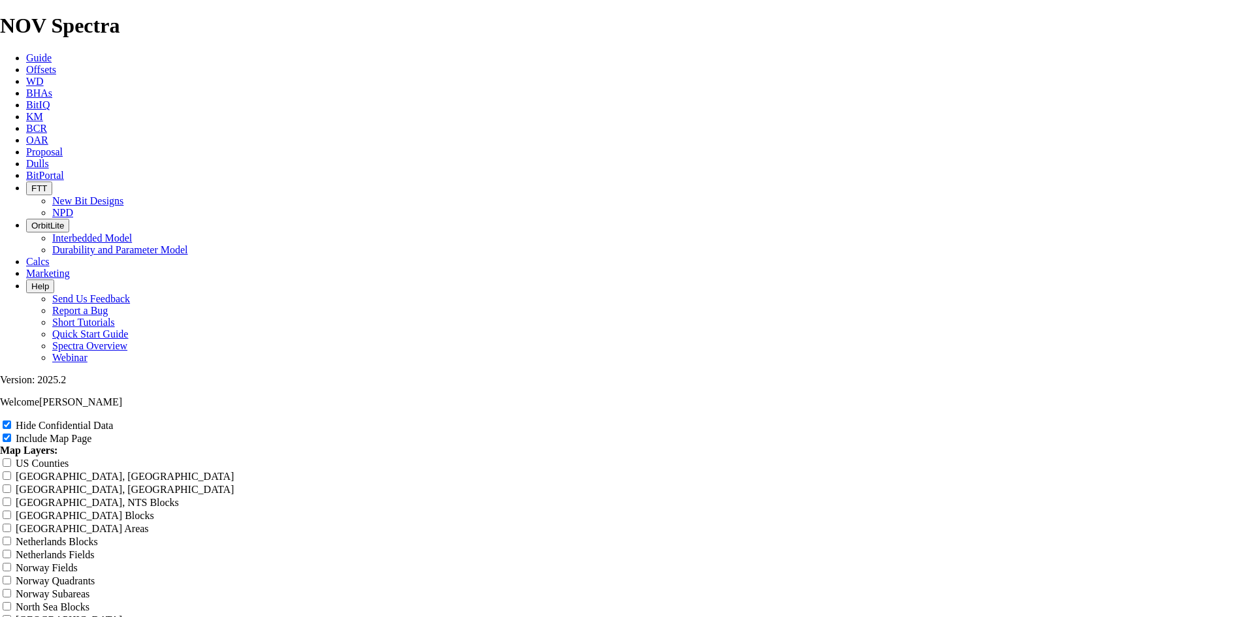
type input "8.75 TKF63 AE C-L"
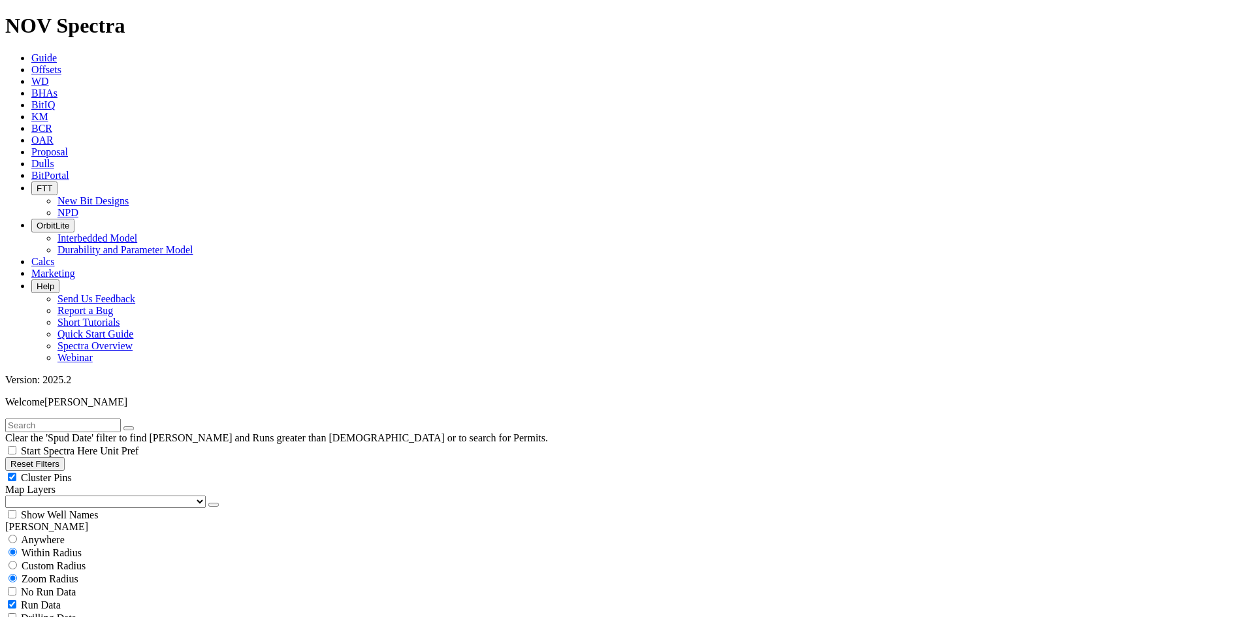
scroll to position [457, 0]
select select
click at [60, 457] on button "Reset Filters" at bounding box center [34, 464] width 59 height 14
checkbox input "true"
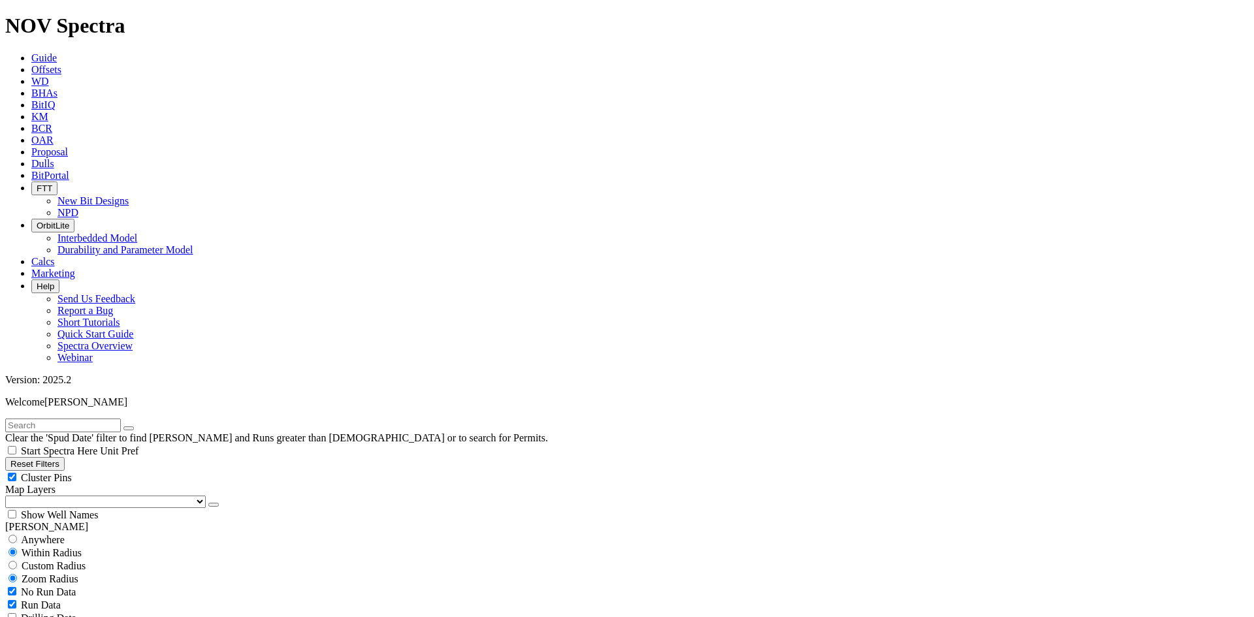
select select
